Goal: Obtain resource: Obtain resource

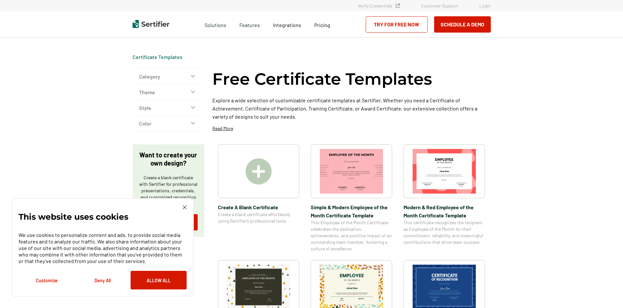
click at [349, 167] on img at bounding box center [351, 171] width 63 height 45
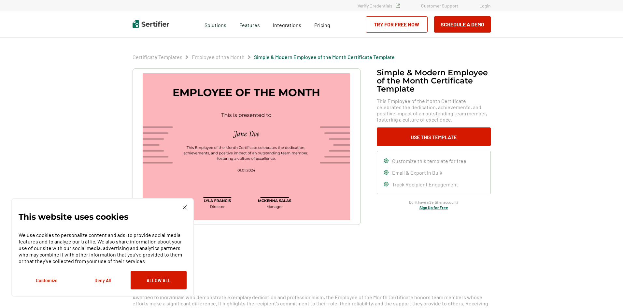
click at [271, 161] on img at bounding box center [246, 146] width 207 height 147
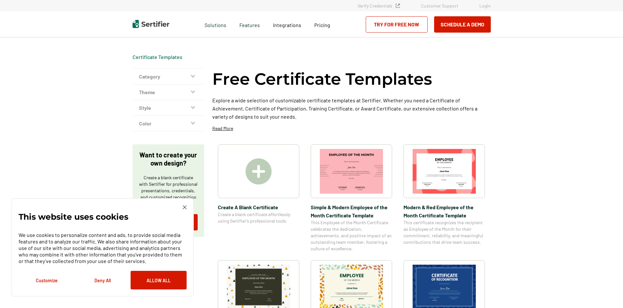
click at [422, 175] on img at bounding box center [444, 171] width 63 height 45
